Goal: Check status

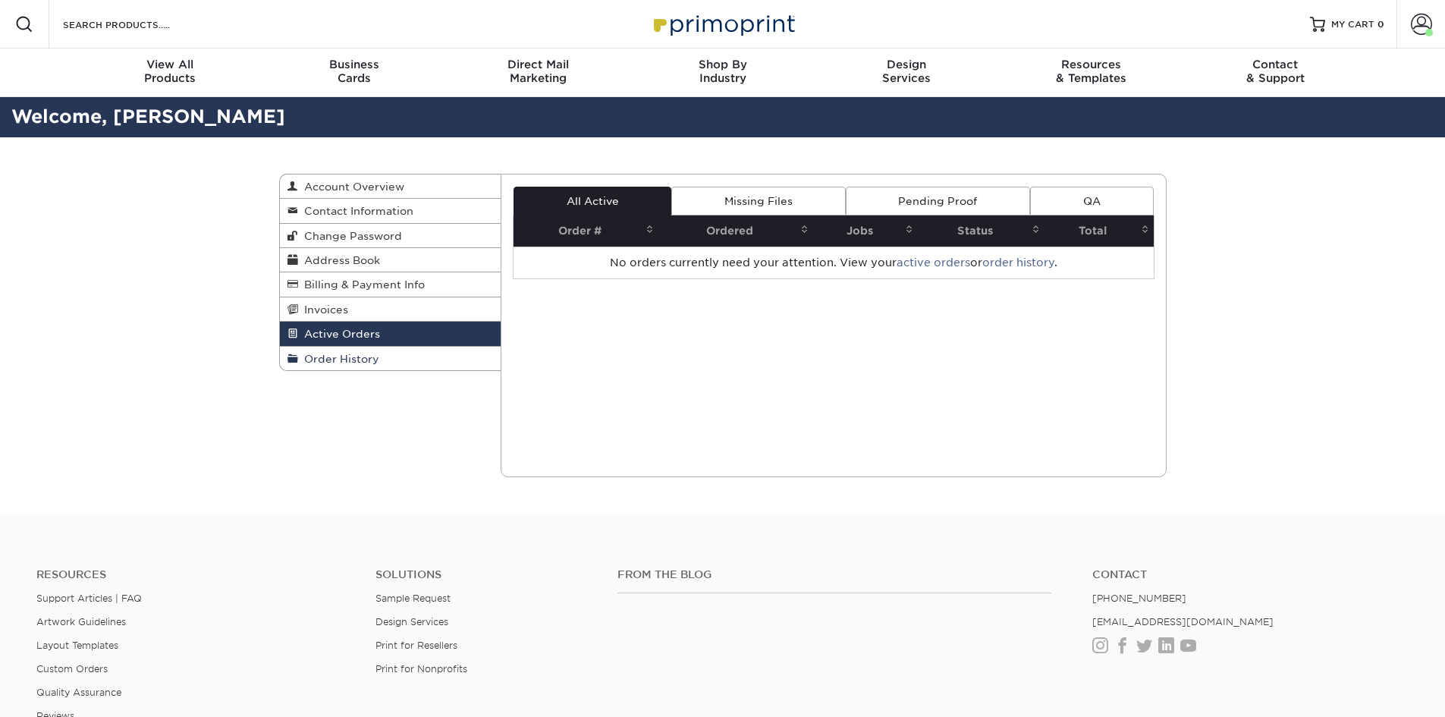
click at [368, 360] on span "Order History" at bounding box center [338, 359] width 81 height 12
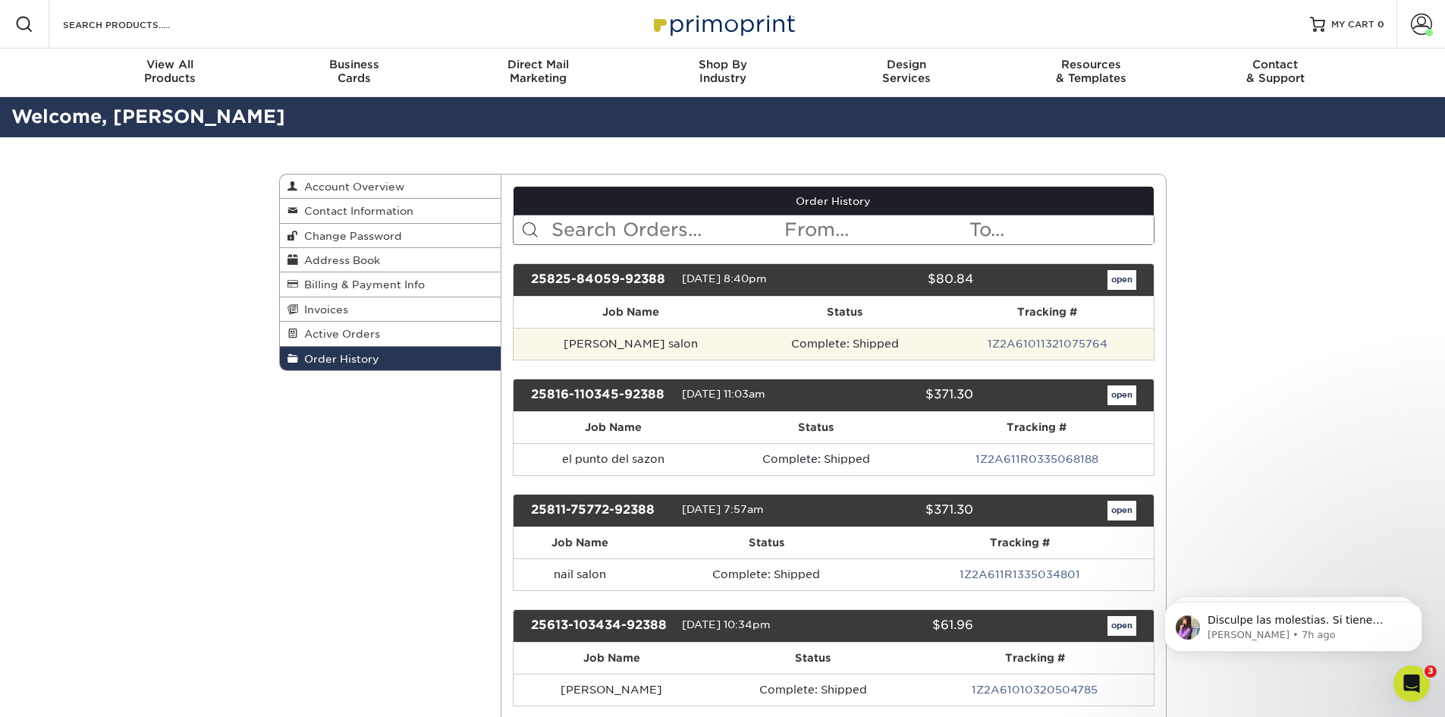
click at [644, 341] on td "[PERSON_NAME] salon" at bounding box center [631, 344] width 234 height 32
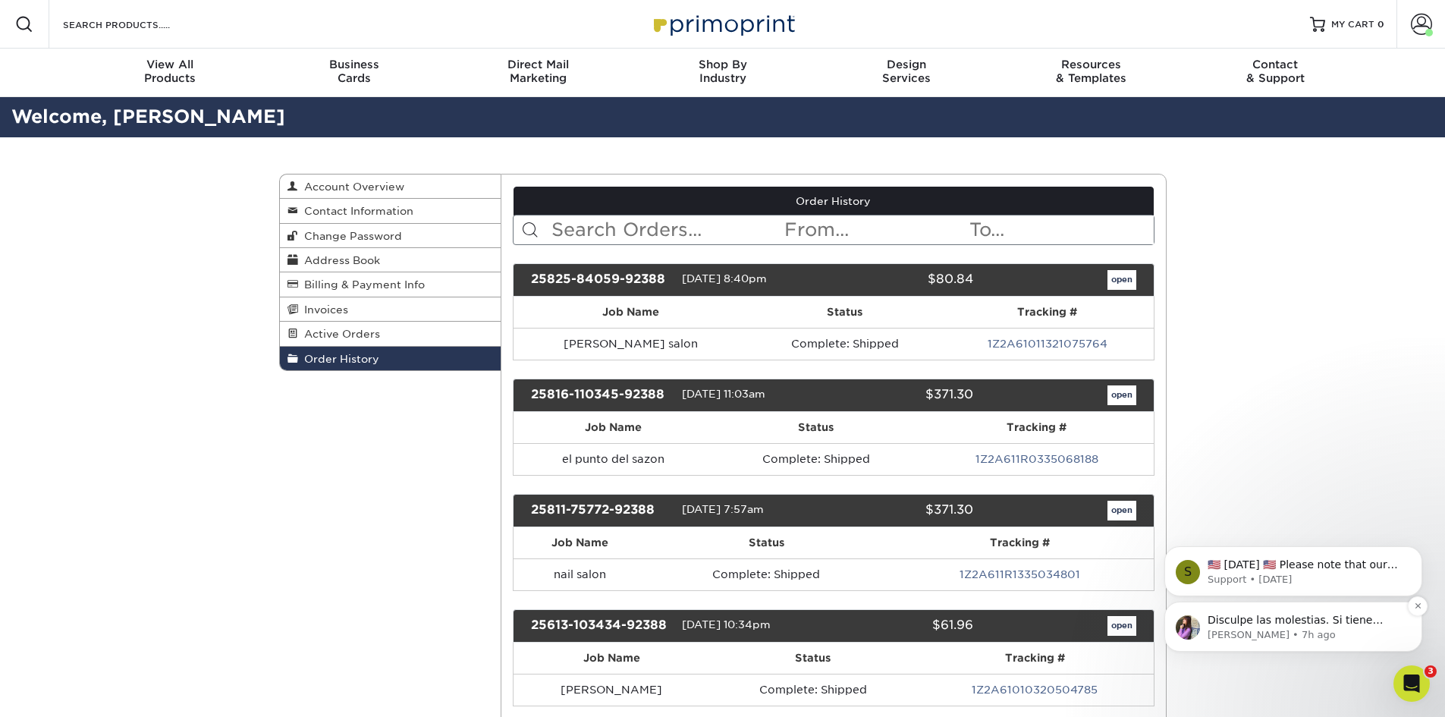
click at [1316, 622] on p "Disculpe las molestias. Si tiene alguna pregunta, no dude en contactarnos. Con …" at bounding box center [1306, 620] width 196 height 15
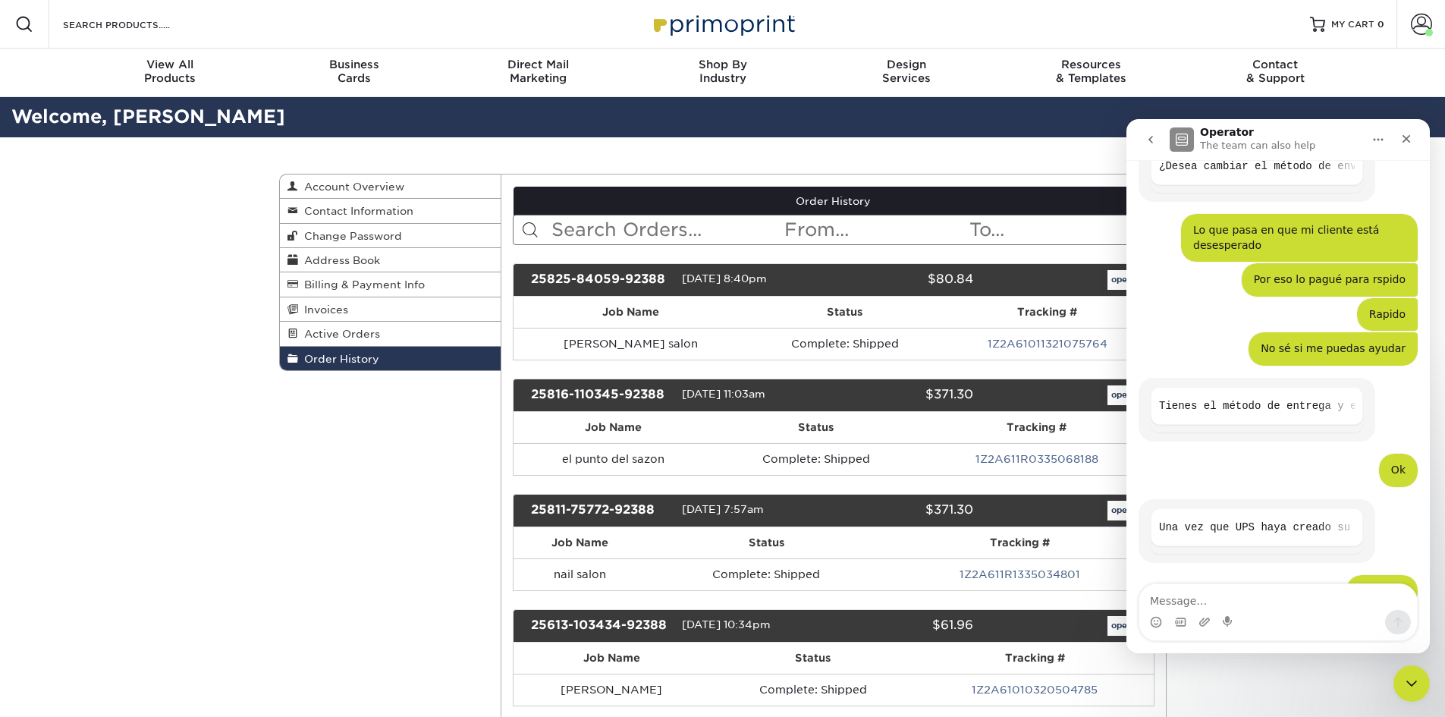
scroll to position [0, 481]
drag, startPoint x: 1322, startPoint y: 513, endPoint x: 1410, endPoint y: 508, distance: 88.9
click at [1148, 139] on icon "go back" at bounding box center [1151, 140] width 12 height 12
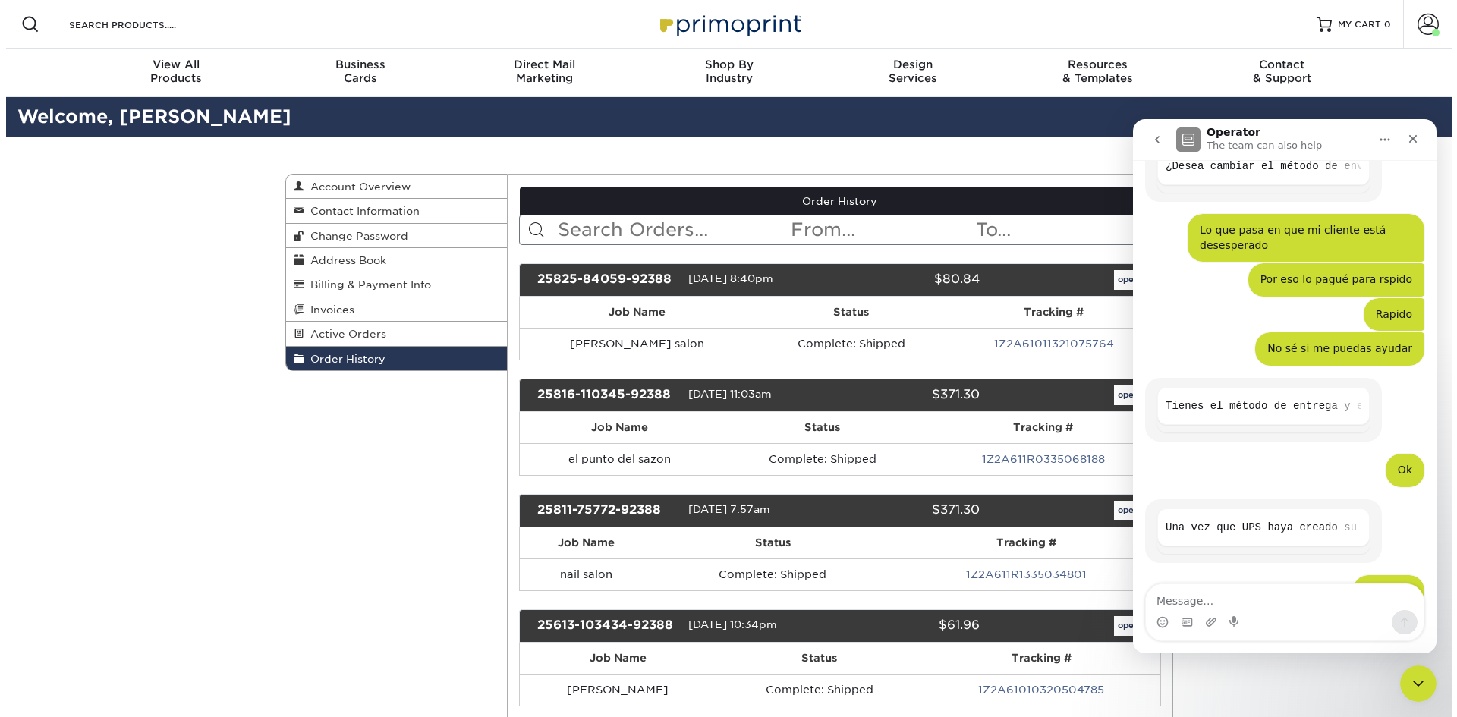
scroll to position [0, 0]
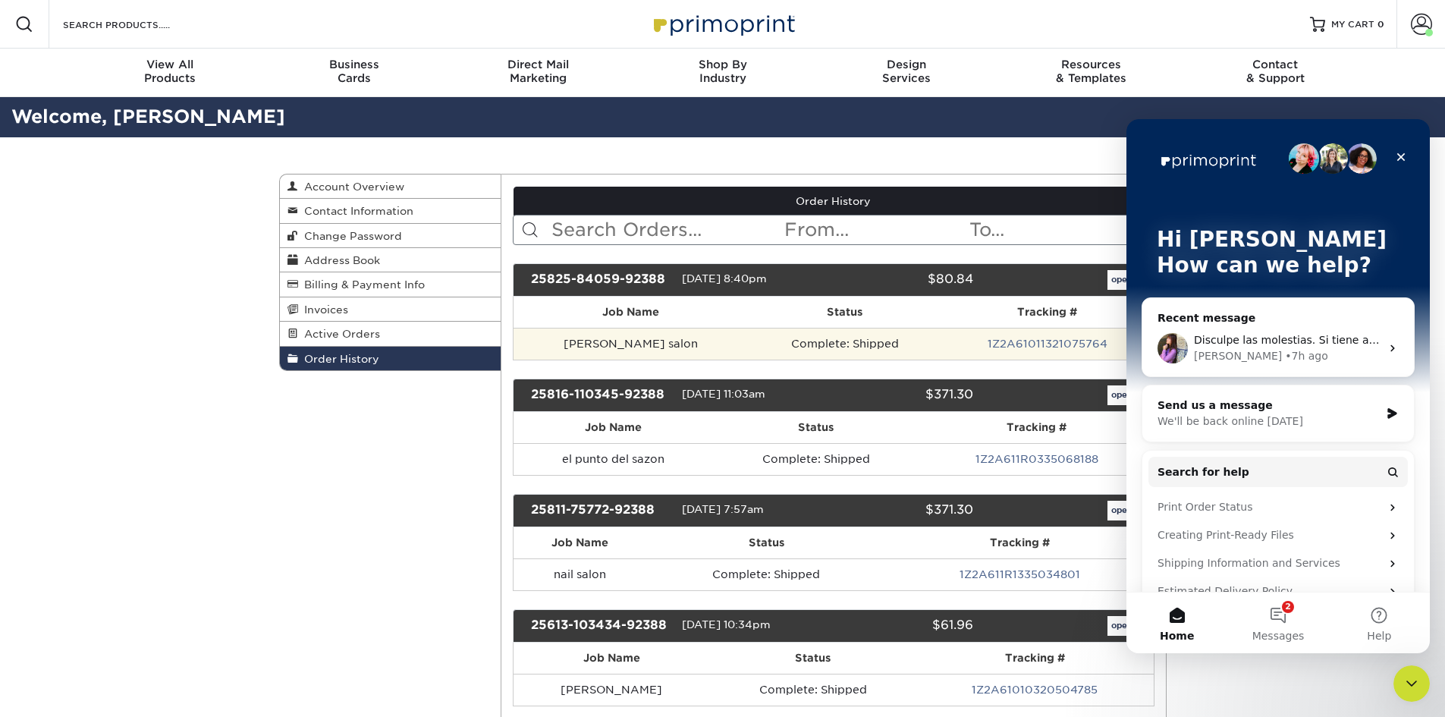
click at [748, 339] on td "Complete: Shipped" at bounding box center [844, 344] width 193 height 32
click at [992, 338] on link "1Z2A61011321075764" at bounding box center [1048, 344] width 120 height 12
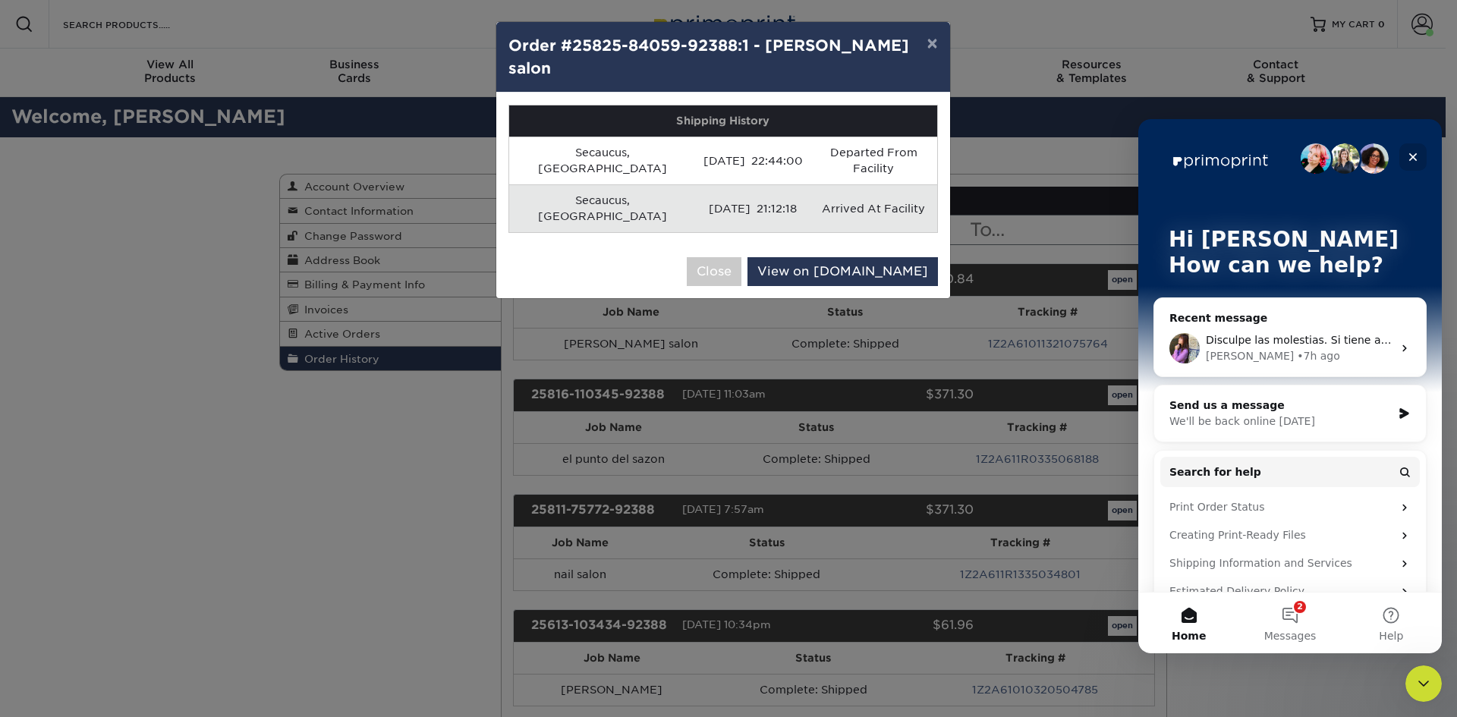
click at [1418, 156] on icon "Close" at bounding box center [1413, 157] width 12 height 12
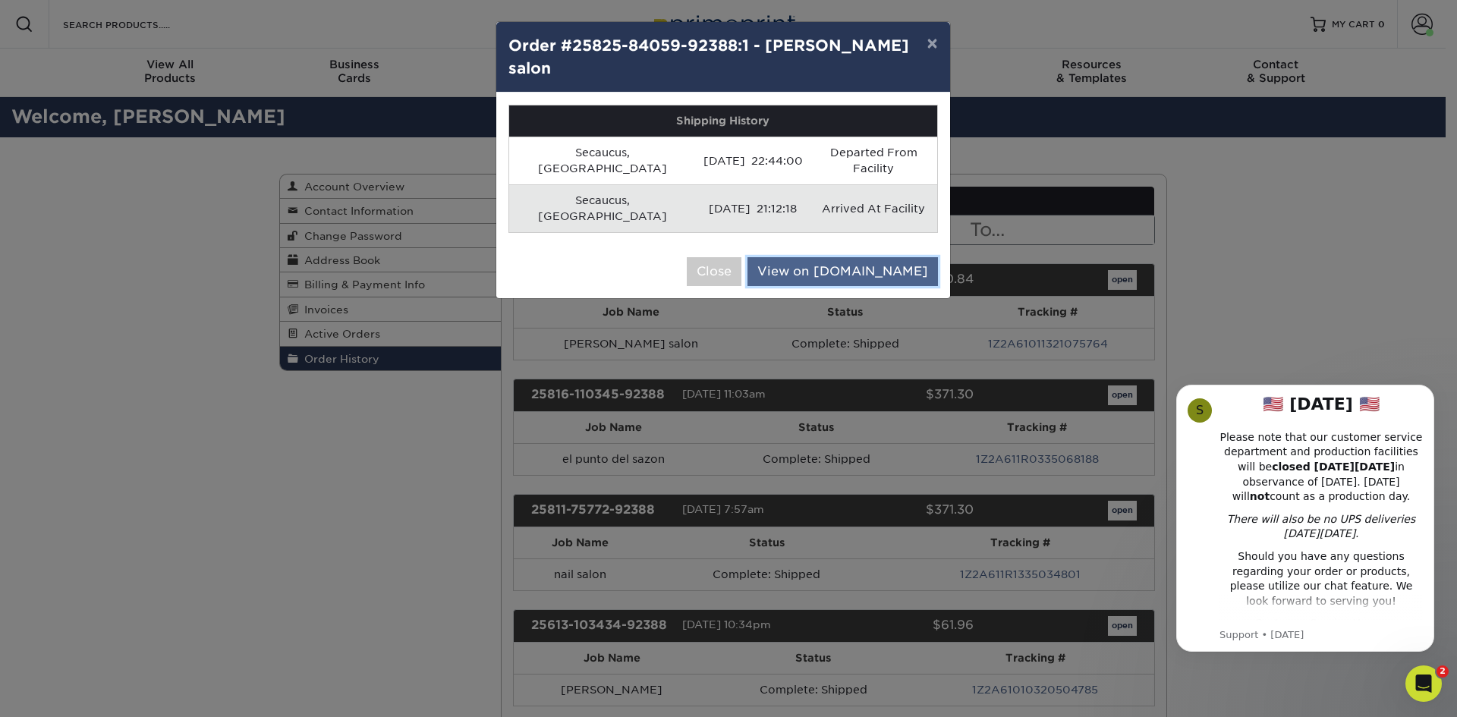
click at [860, 257] on link "View on [DOMAIN_NAME]" at bounding box center [842, 271] width 190 height 29
drag, startPoint x: 928, startPoint y: 45, endPoint x: 962, endPoint y: 31, distance: 36.8
click at [929, 45] on button "×" at bounding box center [931, 43] width 35 height 42
